Goal: Transaction & Acquisition: Purchase product/service

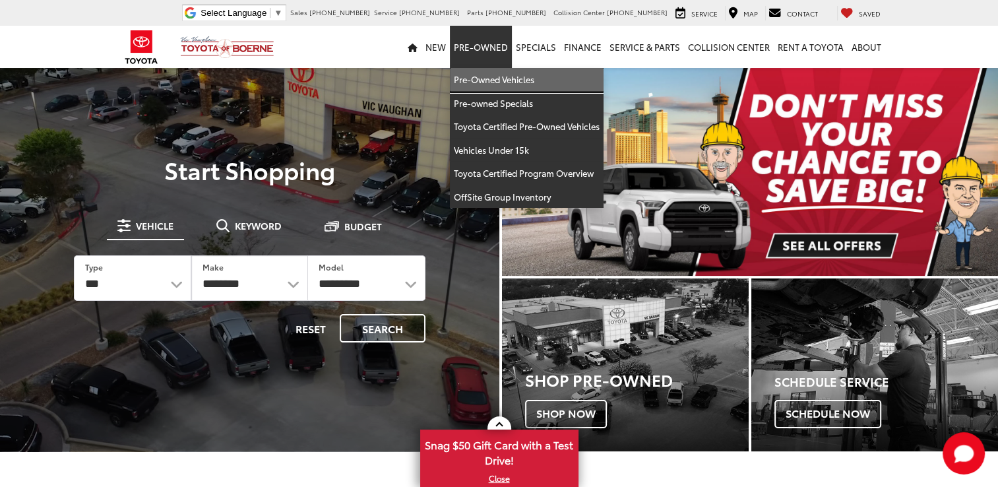
click at [488, 78] on link "Pre-Owned Vehicles" at bounding box center [527, 80] width 154 height 24
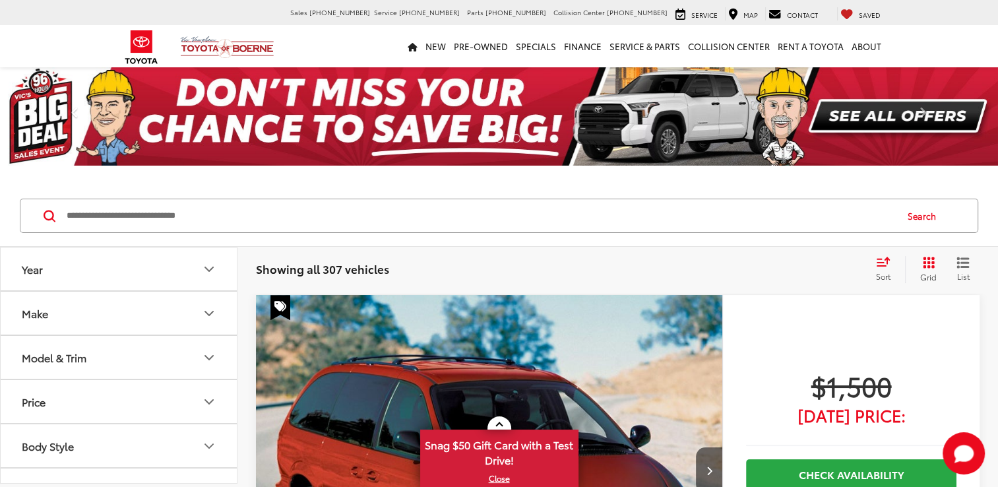
click at [153, 309] on button "Make" at bounding box center [119, 313] width 237 height 43
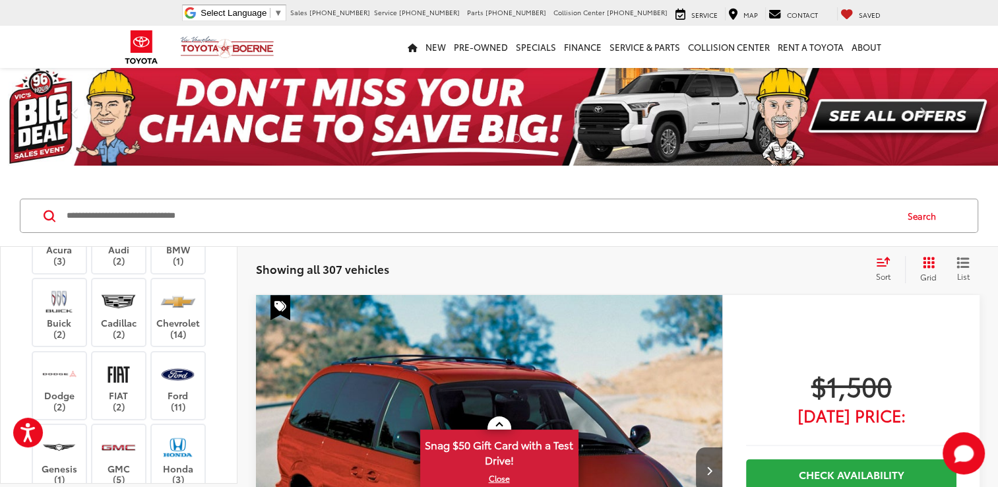
scroll to position [132, 0]
click at [189, 315] on label "Chevrolet (14)" at bounding box center [178, 311] width 53 height 53
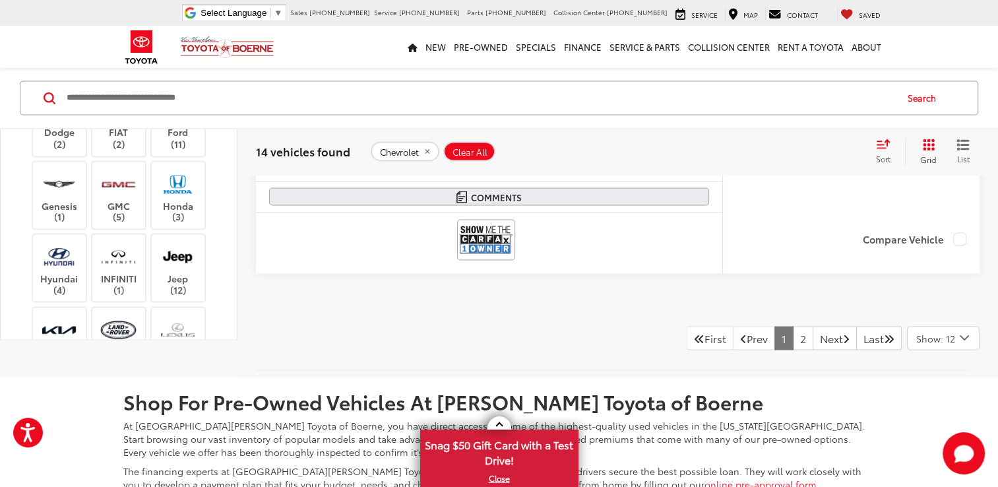
scroll to position [7189, 0]
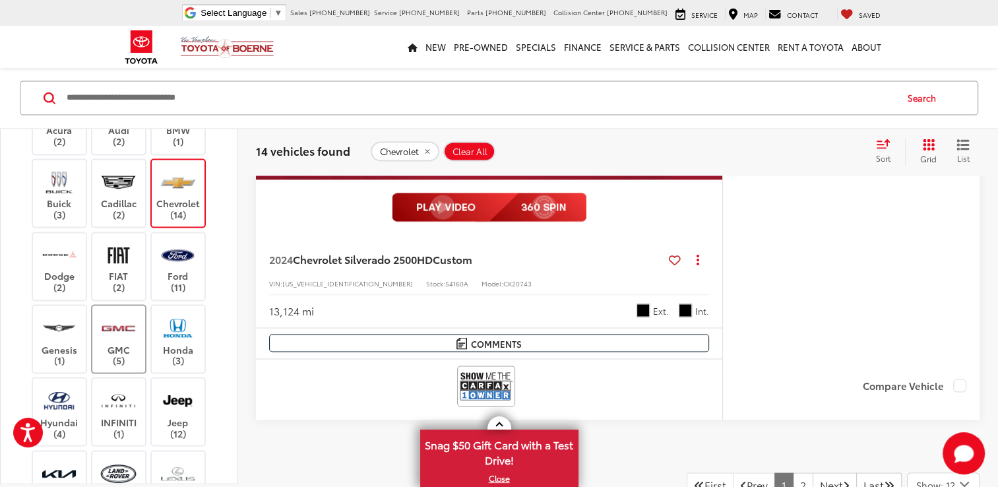
click at [119, 324] on img at bounding box center [118, 327] width 36 height 31
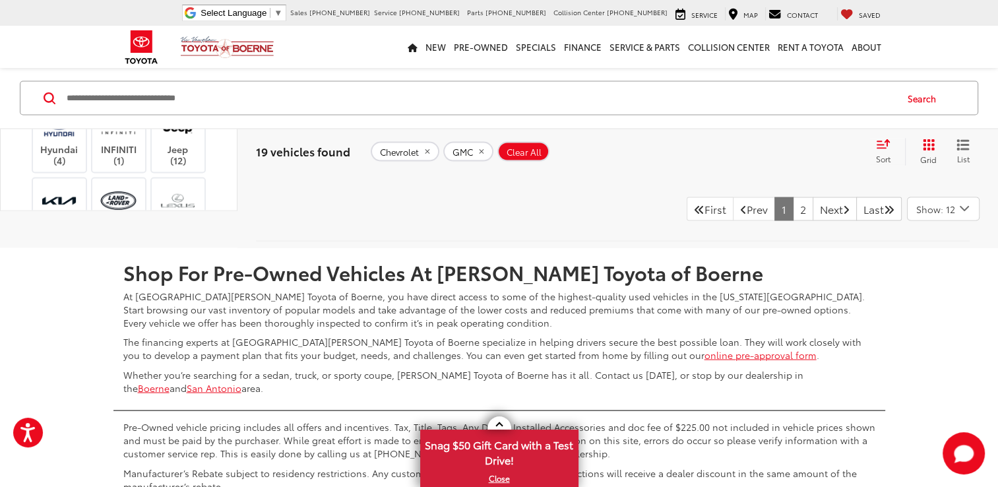
scroll to position [7438, 0]
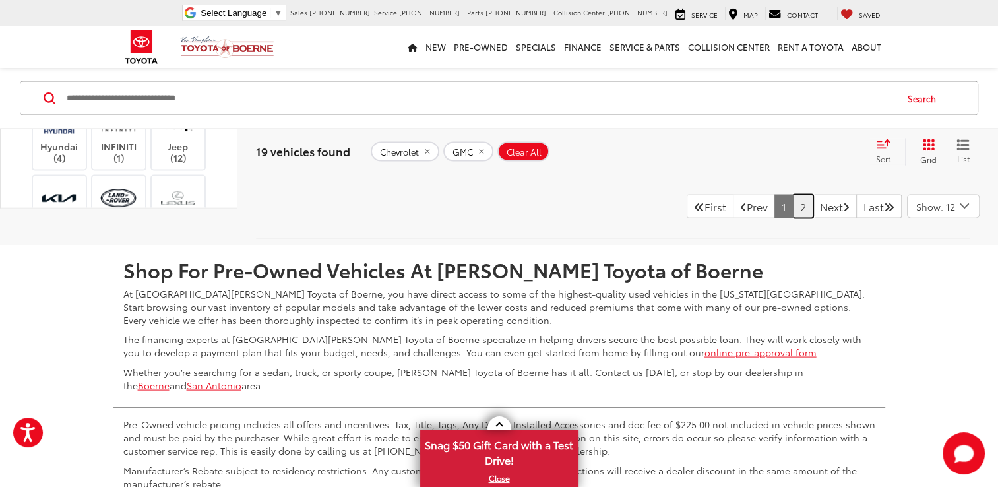
click at [793, 196] on link "2" at bounding box center [803, 206] width 20 height 24
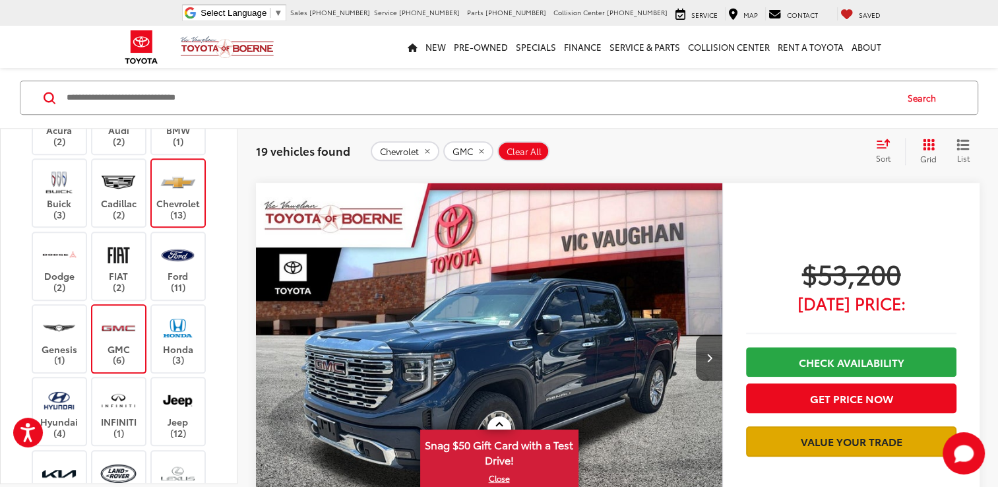
scroll to position [1334, 0]
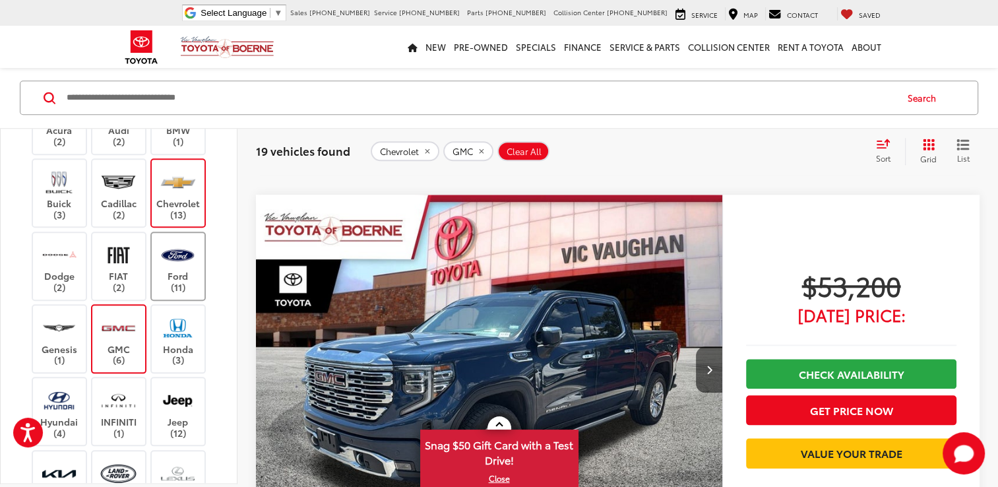
click at [177, 280] on label "Ford (11)" at bounding box center [178, 265] width 53 height 53
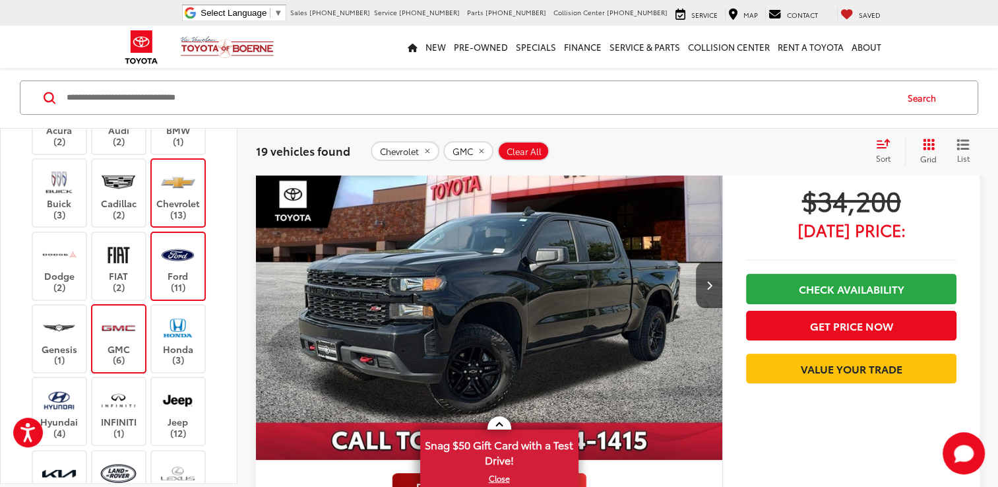
scroll to position [117, 0]
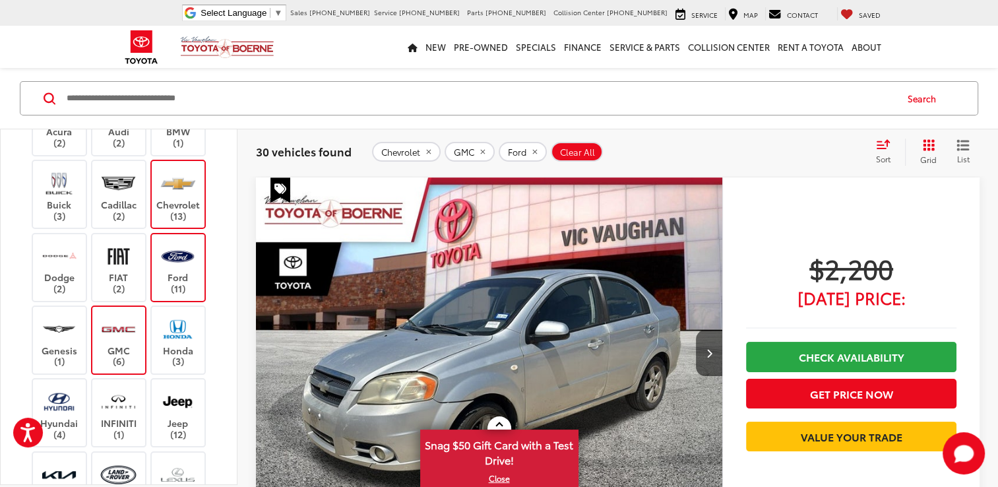
drag, startPoint x: 118, startPoint y: 332, endPoint x: 160, endPoint y: 251, distance: 91.4
click at [119, 332] on img at bounding box center [118, 328] width 36 height 31
click at [185, 199] on label "Chevrolet (13)" at bounding box center [178, 194] width 53 height 53
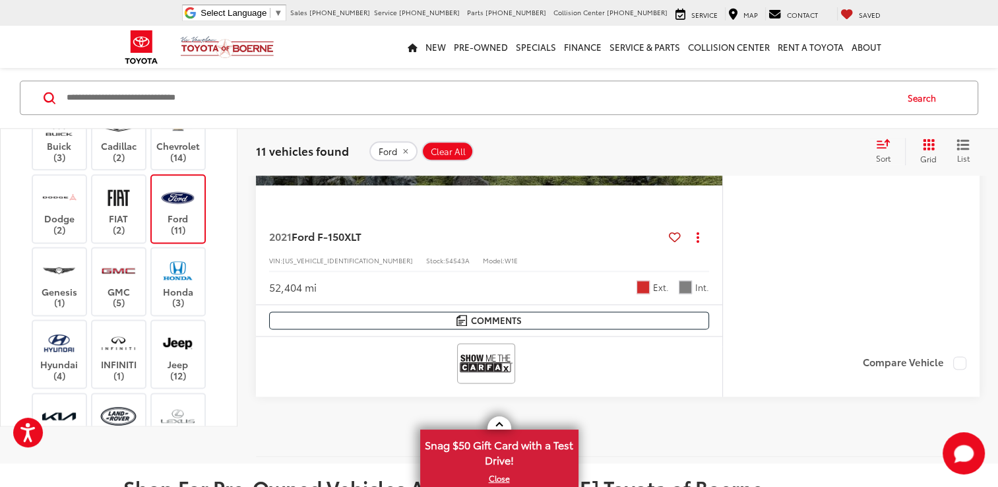
scroll to position [6647, 0]
